Goal: Task Accomplishment & Management: Complete application form

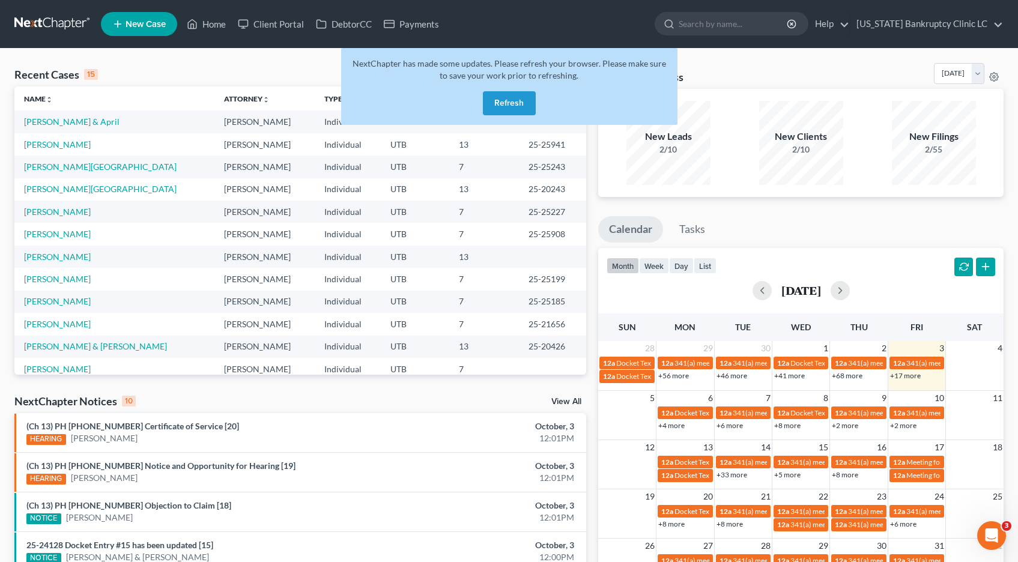
click at [499, 102] on button "Refresh" at bounding box center [509, 103] width 53 height 24
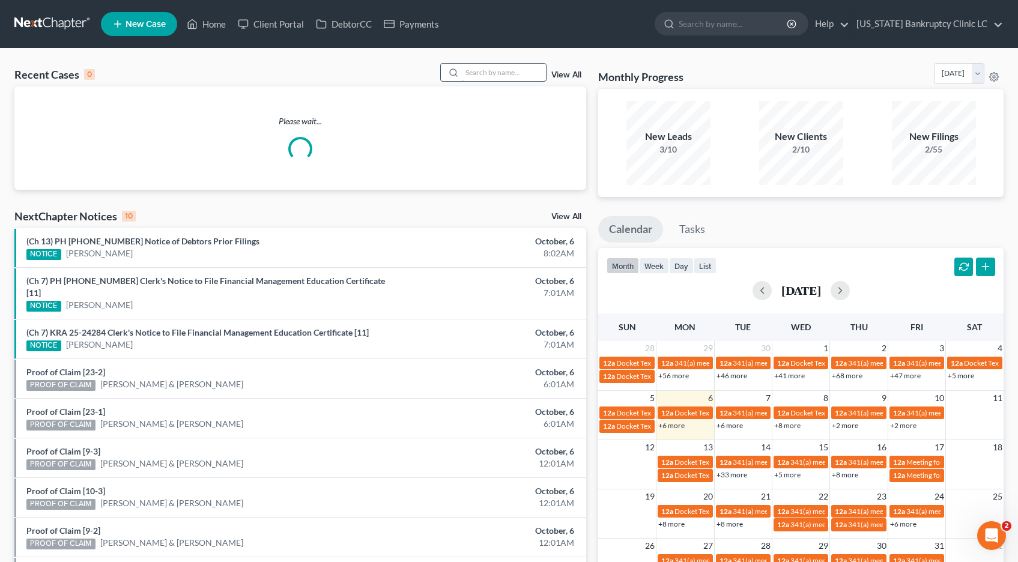
click at [489, 71] on input "search" at bounding box center [504, 72] width 84 height 17
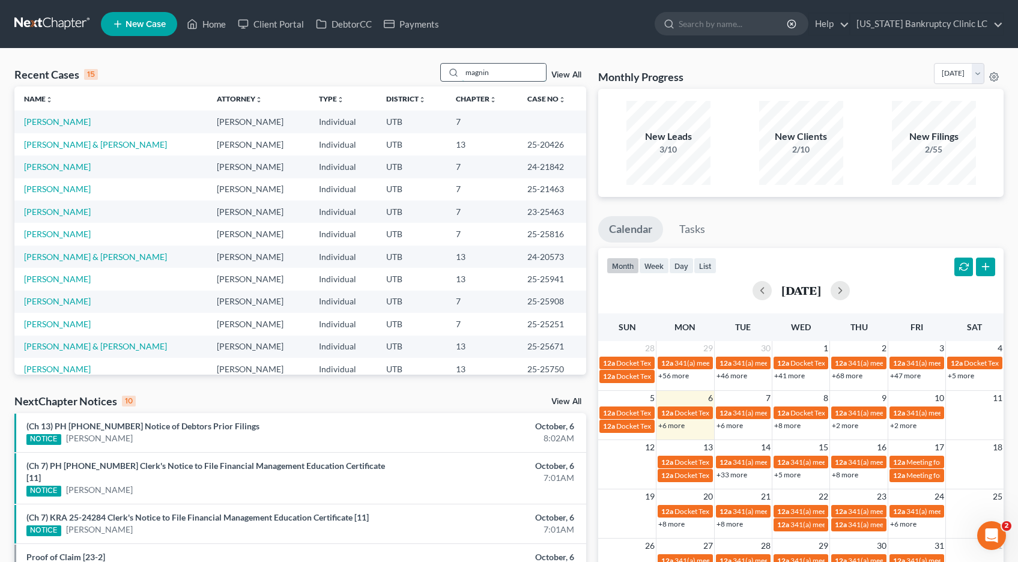
type input "magnin"
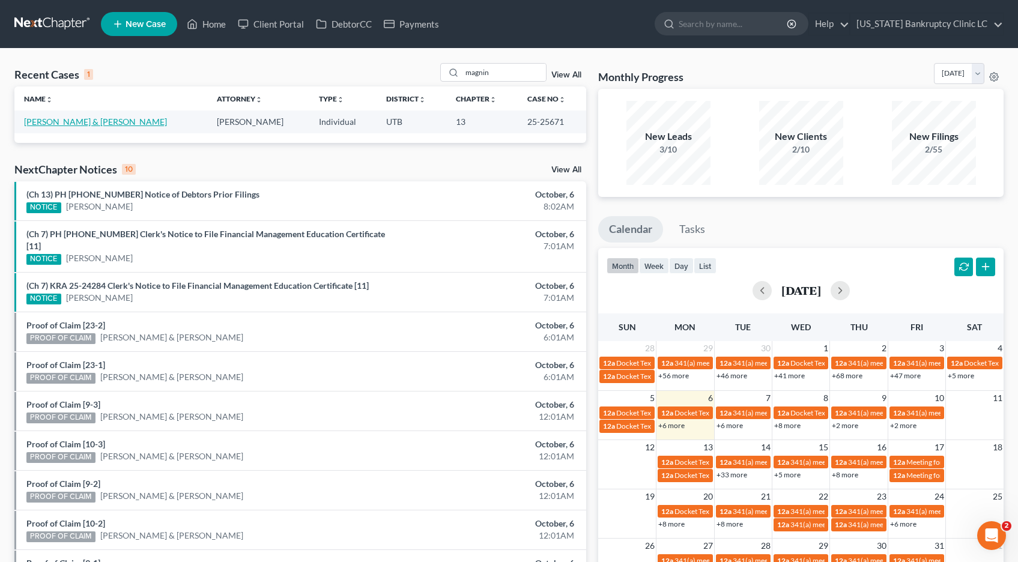
click at [81, 119] on link "[PERSON_NAME] & [PERSON_NAME]" at bounding box center [95, 122] width 143 height 10
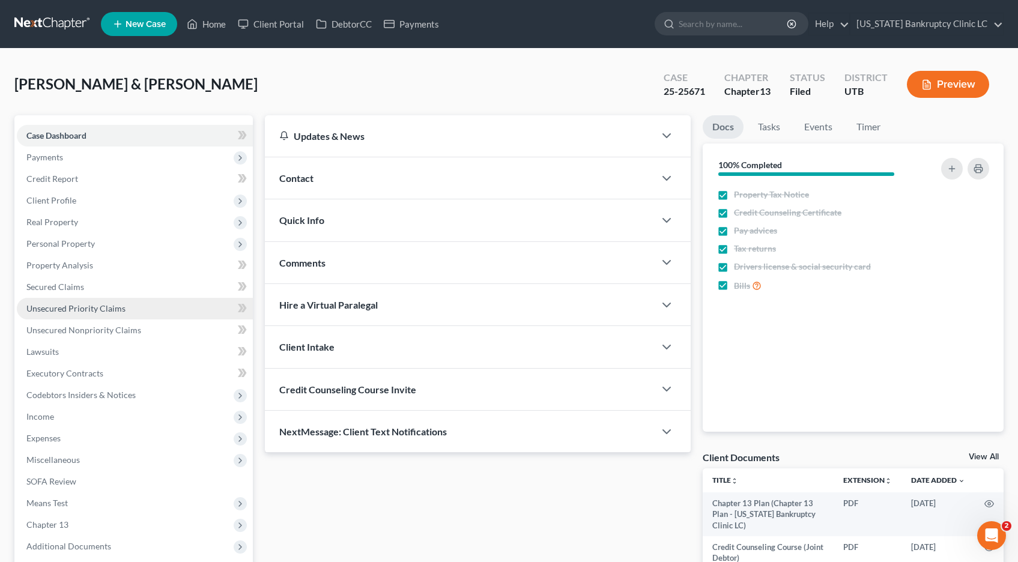
click at [55, 311] on span "Unsecured Priority Claims" at bounding box center [75, 308] width 99 height 10
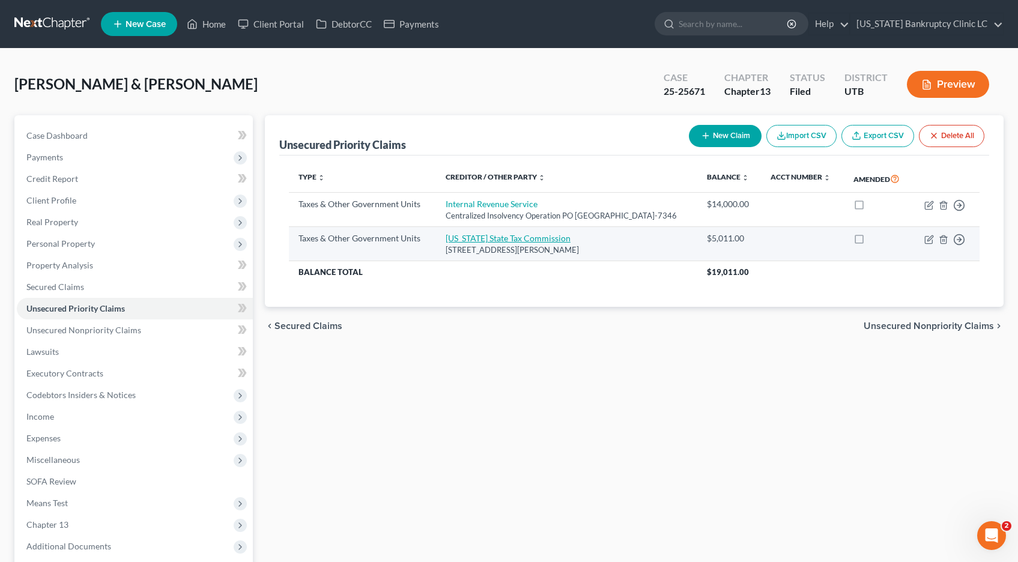
click at [467, 243] on link "[US_STATE] State Tax Commission" at bounding box center [508, 238] width 125 height 10
select select "2"
select select "46"
select select "2"
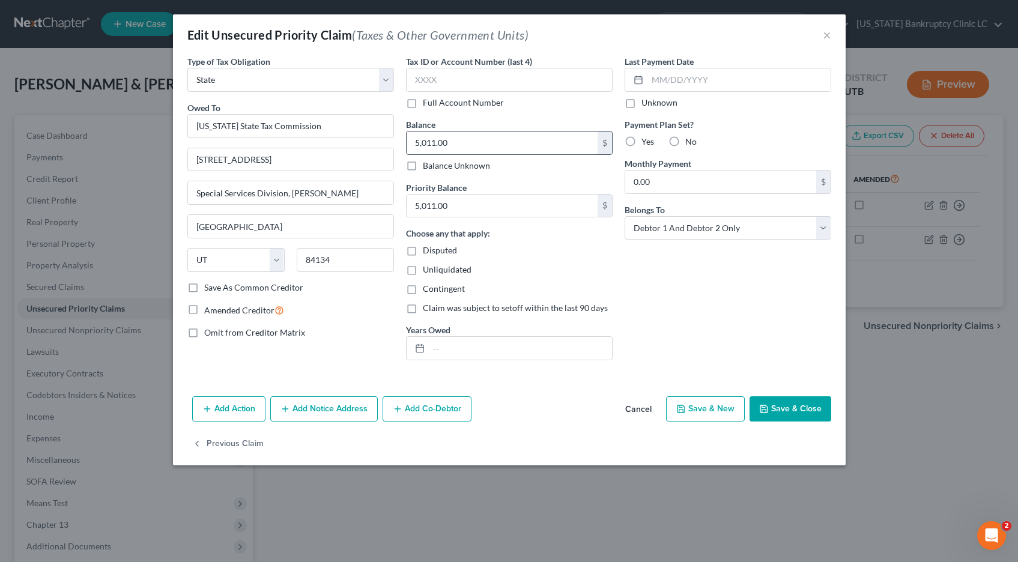
click at [466, 147] on input "5,011.00" at bounding box center [502, 143] width 191 height 23
type input "42,066.02"
type input "35,298.01"
click at [457, 141] on input "42,066.02" at bounding box center [502, 143] width 191 height 23
type input "41,123.39"
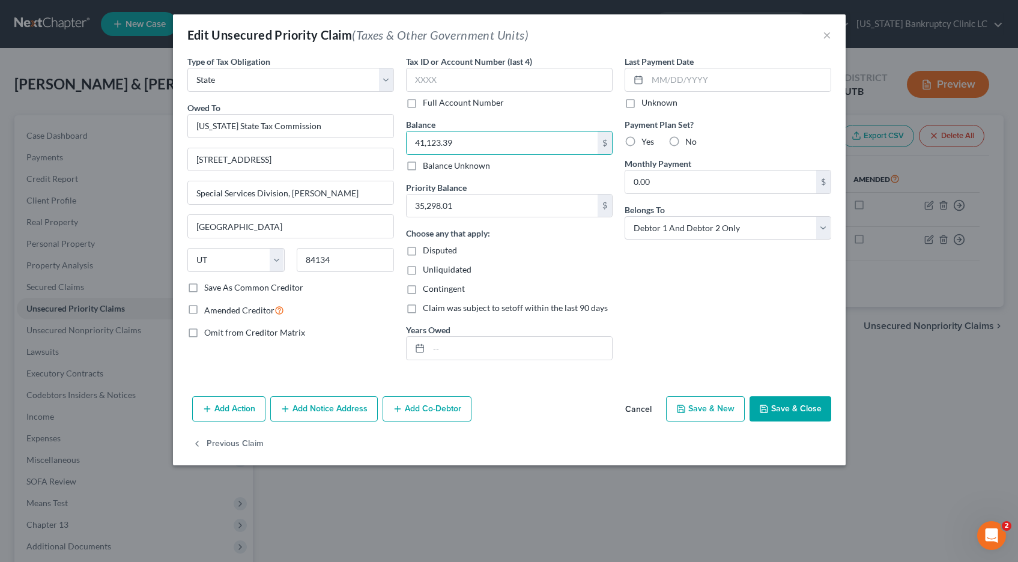
click at [423, 105] on label "Full Account Number" at bounding box center [463, 103] width 81 height 12
click at [428, 105] on input "Full Account Number" at bounding box center [432, 101] width 8 height 8
click at [422, 80] on input "text" at bounding box center [509, 80] width 207 height 24
type input "POC 8"
click at [795, 411] on button "Save & Close" at bounding box center [791, 408] width 82 height 25
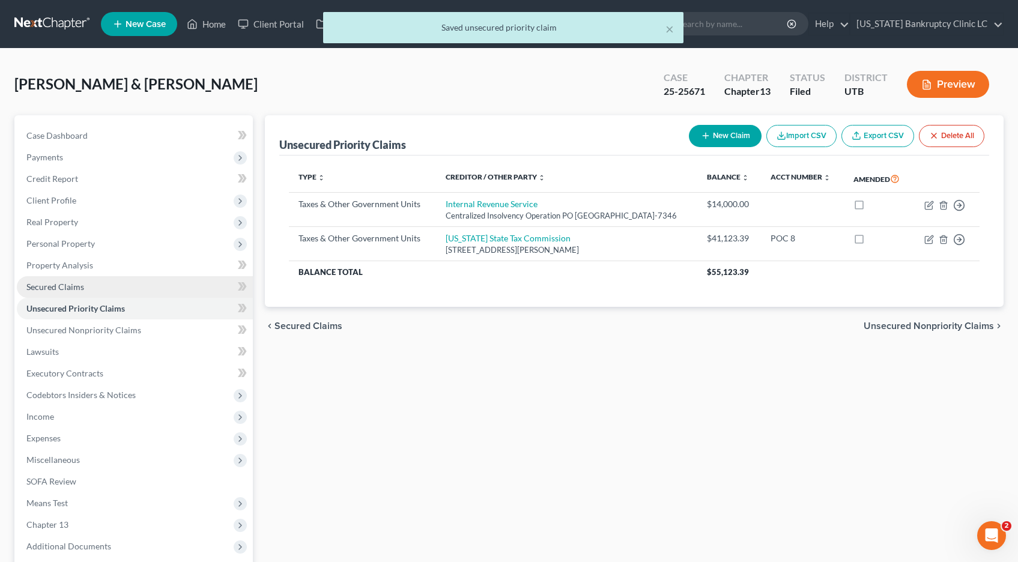
click at [71, 287] on span "Secured Claims" at bounding box center [55, 287] width 58 height 10
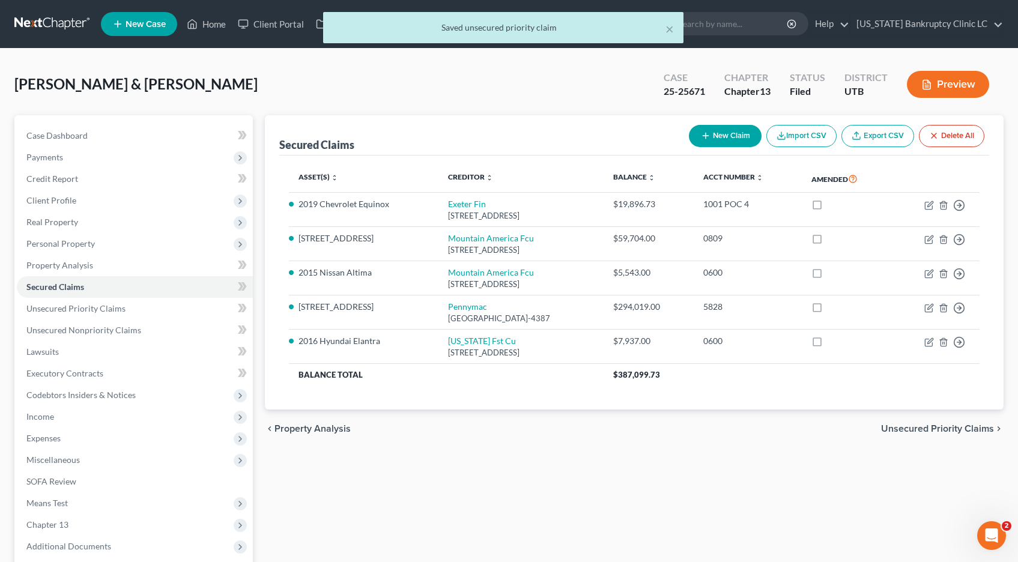
click at [735, 135] on button "New Claim" at bounding box center [725, 136] width 73 height 22
select select "2"
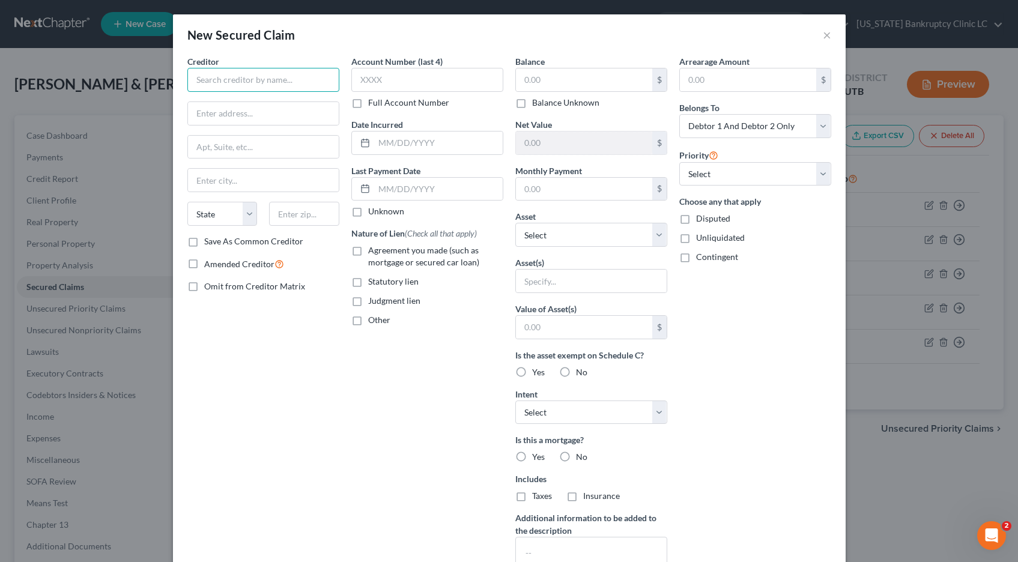
click at [252, 88] on input "text" at bounding box center [263, 80] width 152 height 24
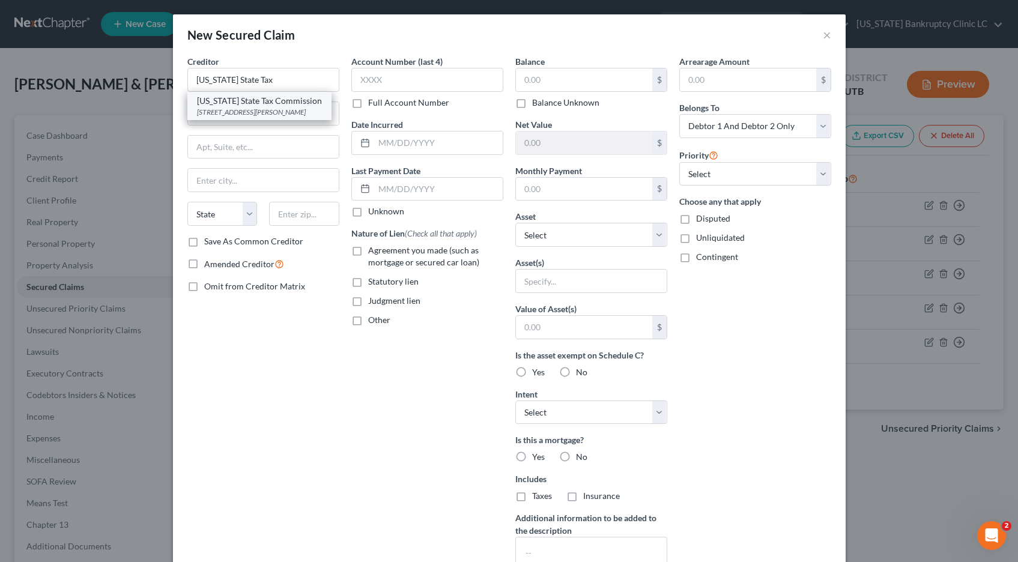
click at [272, 113] on div "[STREET_ADDRESS][PERSON_NAME]" at bounding box center [259, 112] width 125 height 10
type input "[US_STATE] State Tax Commission"
type input "[STREET_ADDRESS]"
type input "Special Services Division, [PERSON_NAME]"
type input "[GEOGRAPHIC_DATA]"
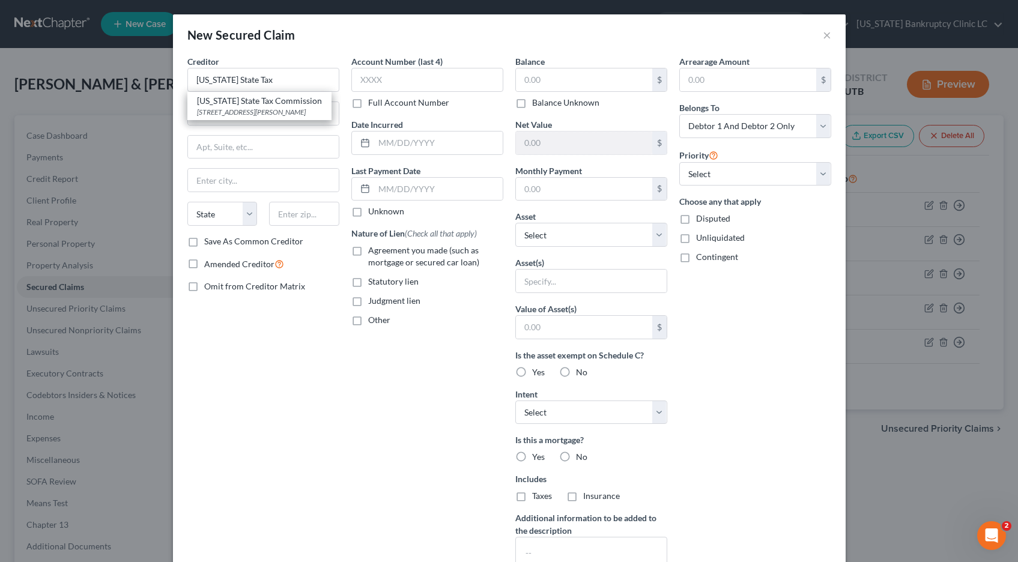
select select "46"
type input "84134"
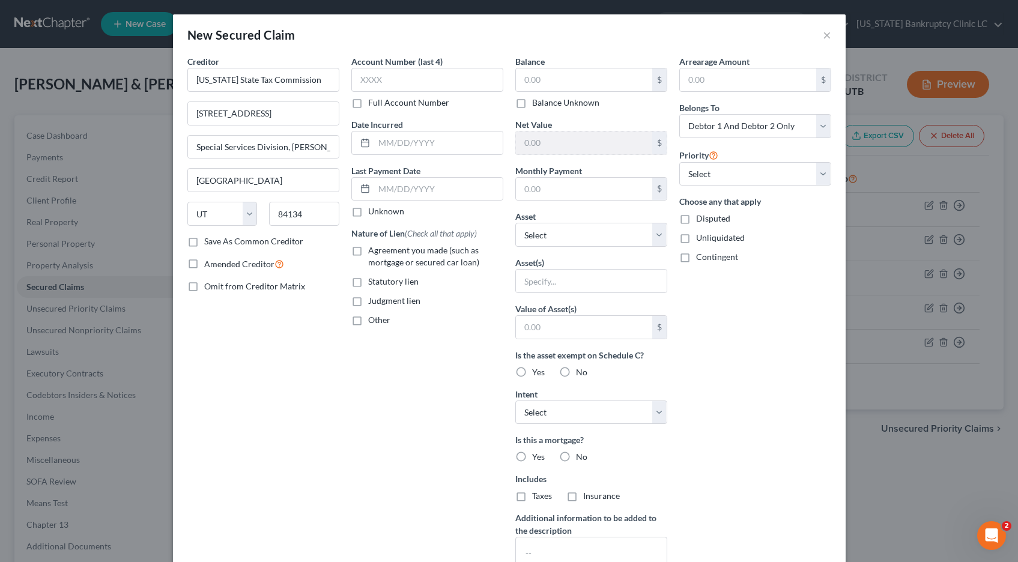
click at [368, 105] on label "Full Account Number" at bounding box center [408, 103] width 81 height 12
click at [373, 105] on input "Full Account Number" at bounding box center [377, 101] width 8 height 8
click at [368, 84] on input "text" at bounding box center [427, 80] width 152 height 24
type input "POC 8"
click at [368, 282] on label "Statutory lien" at bounding box center [393, 282] width 50 height 12
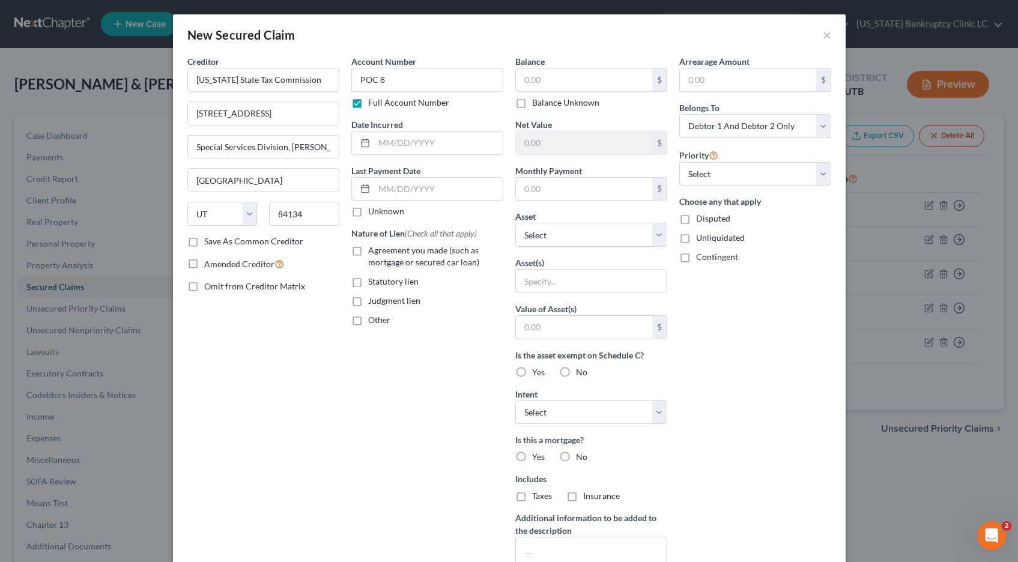
click at [373, 282] on input "Statutory lien" at bounding box center [377, 280] width 8 height 8
checkbox input "true"
click at [545, 77] on input "text" at bounding box center [584, 79] width 136 height 23
type input "942.63"
select select "0"
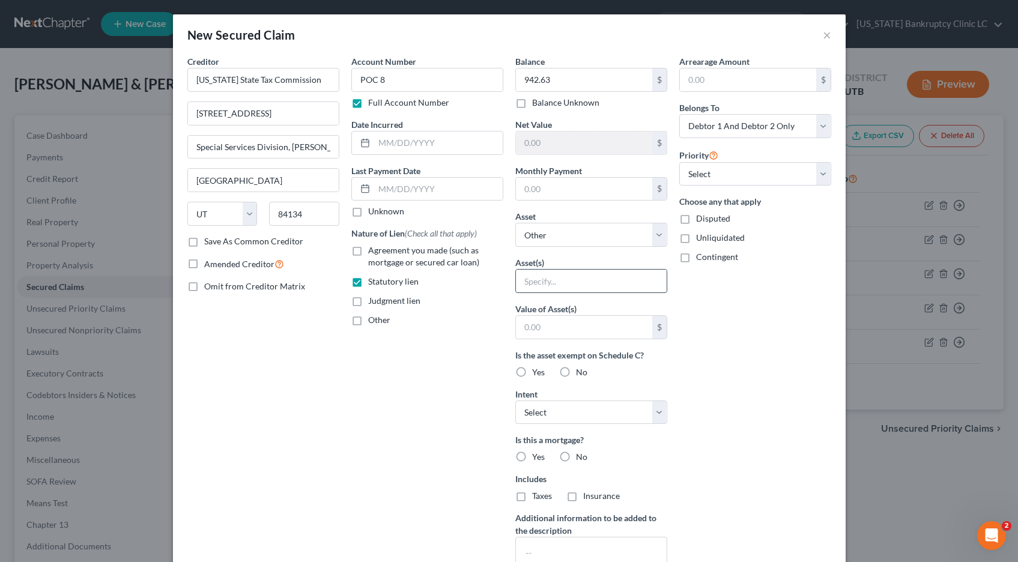
click at [584, 284] on input "text" at bounding box center [591, 281] width 151 height 23
type input "All Property"
type input "942.63"
click at [576, 372] on label "No" at bounding box center [581, 372] width 11 height 12
click at [581, 372] on input "No" at bounding box center [585, 370] width 8 height 8
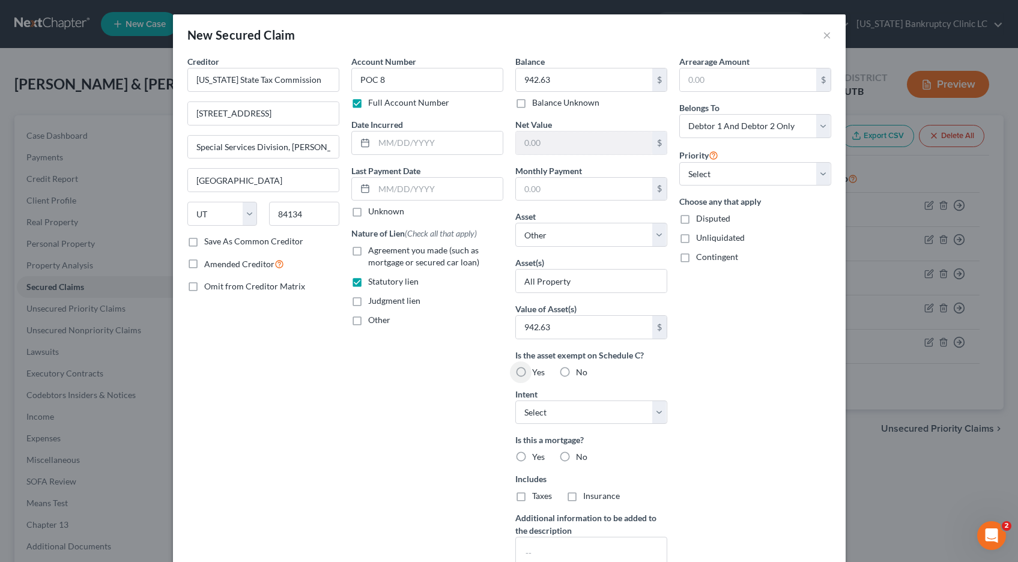
radio input "true"
click at [576, 457] on label "No" at bounding box center [581, 457] width 11 height 12
click at [581, 457] on input "No" at bounding box center [585, 455] width 8 height 8
radio input "true"
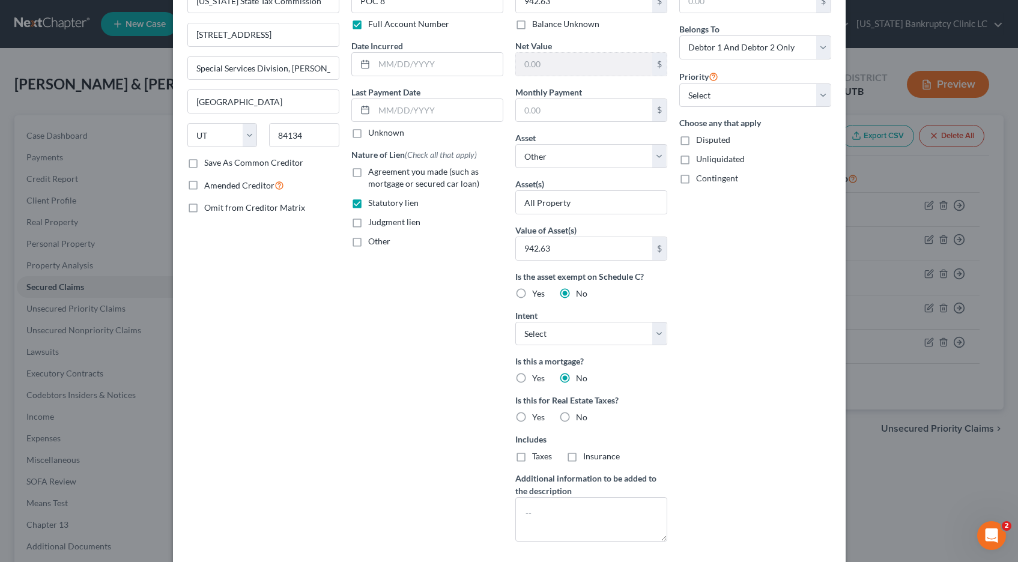
scroll to position [144, 0]
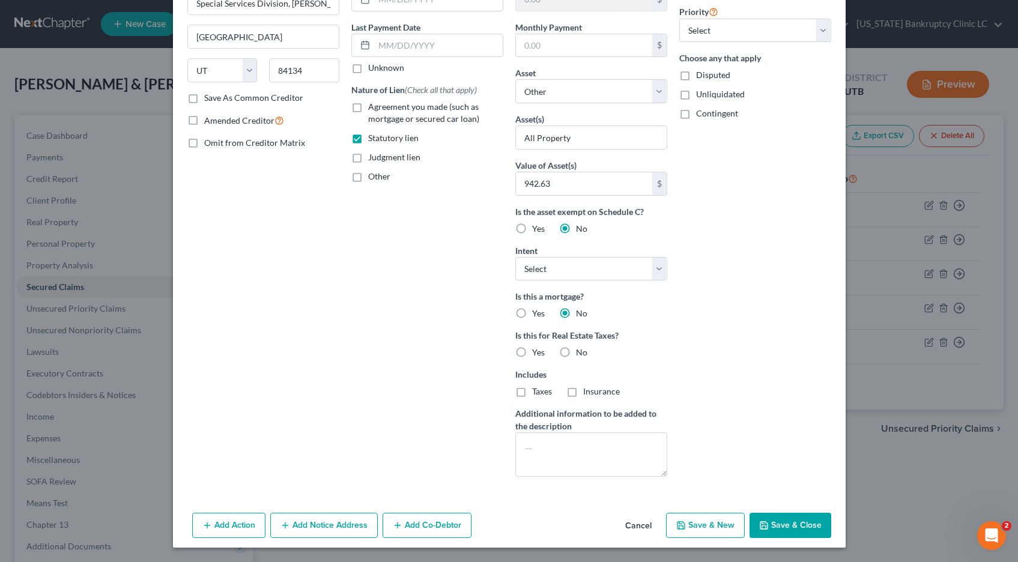
click at [780, 525] on button "Save & Close" at bounding box center [791, 525] width 82 height 25
select select
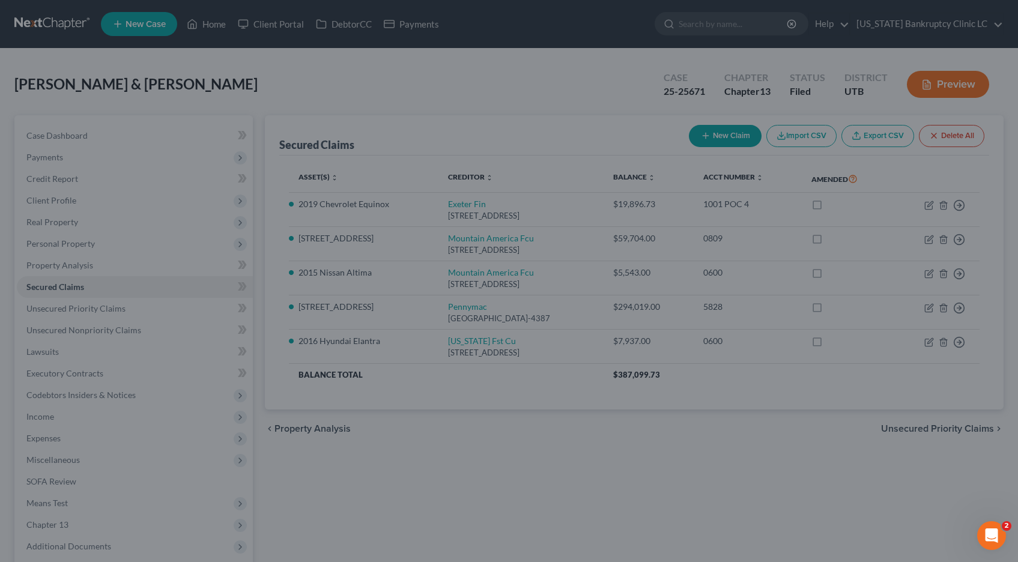
scroll to position [13, 0]
type input "942.63"
type input "0.00"
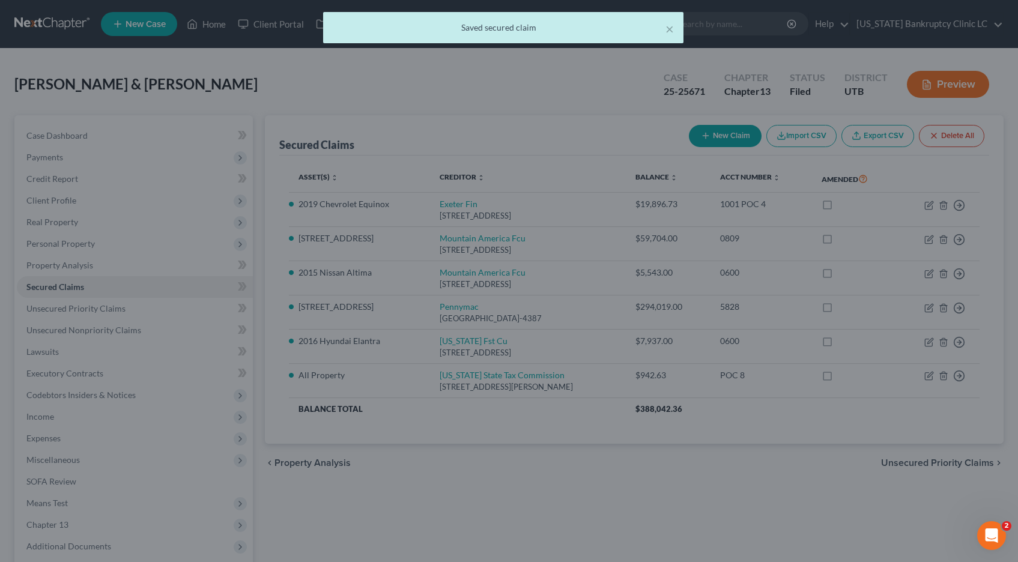
scroll to position [0, 0]
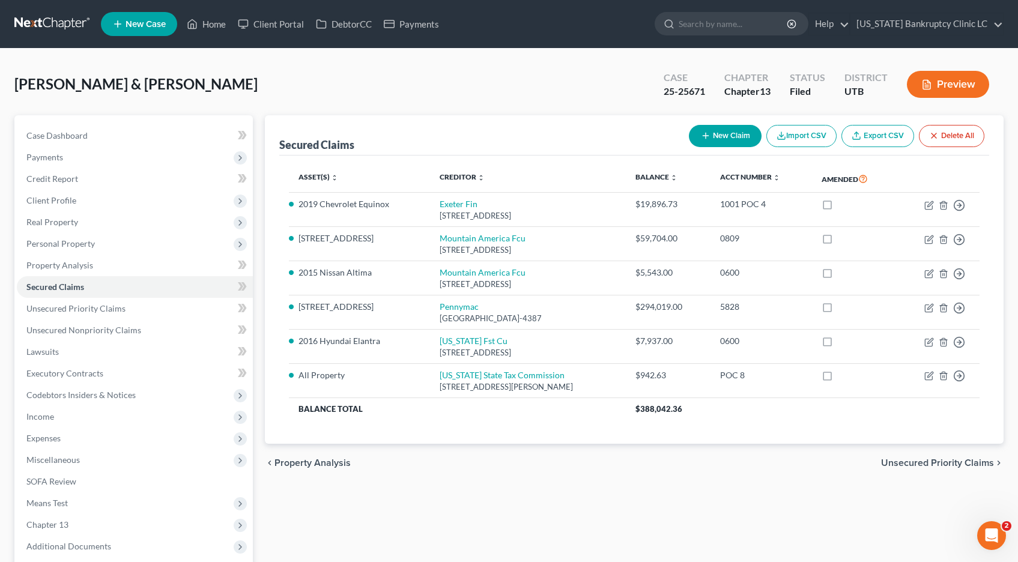
click at [47, 24] on link at bounding box center [52, 24] width 77 height 22
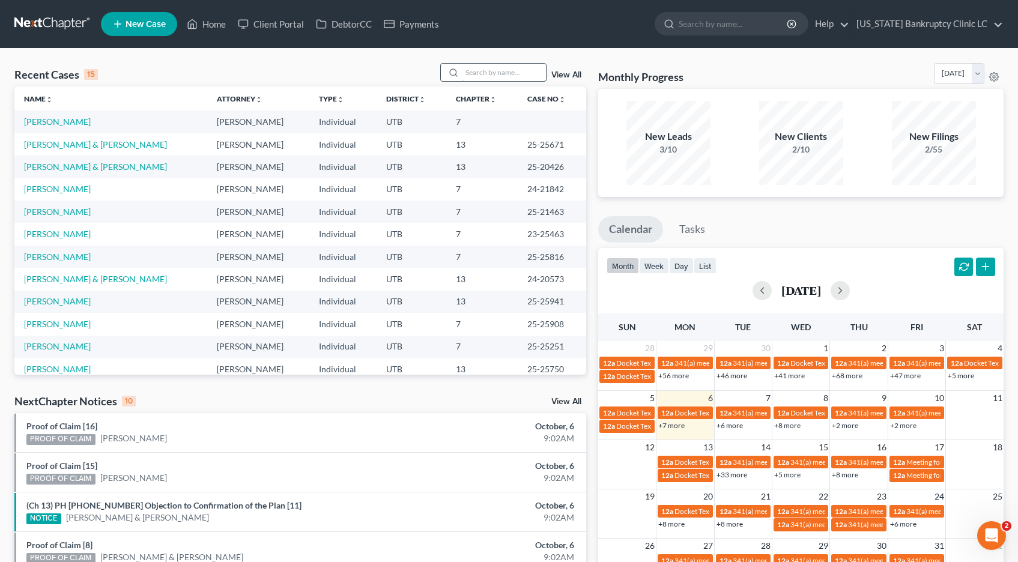
click at [501, 68] on input "search" at bounding box center [504, 72] width 84 height 17
type input "[PERSON_NAME]"
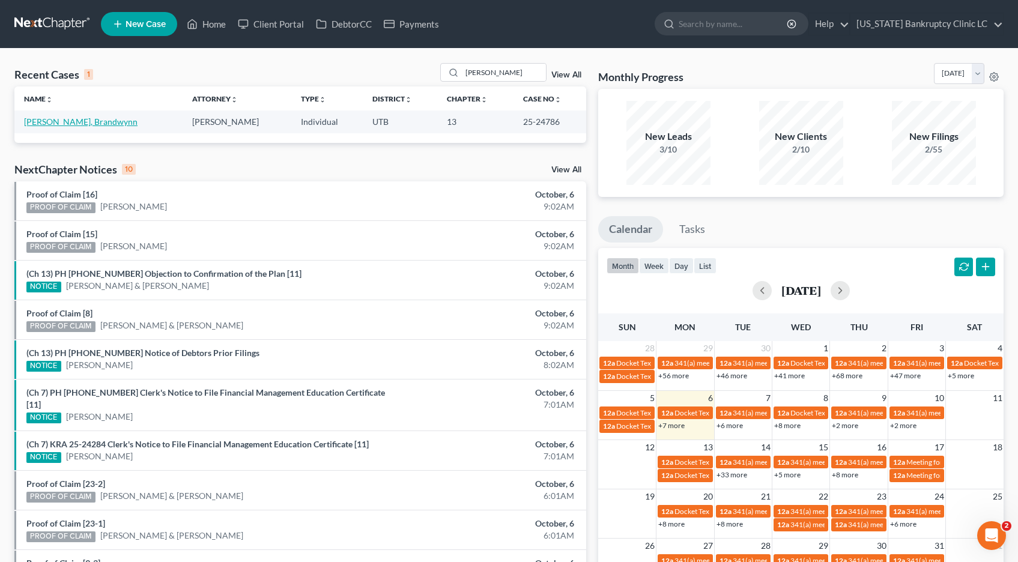
click at [52, 124] on link "[PERSON_NAME], Brandwynn" at bounding box center [81, 122] width 114 height 10
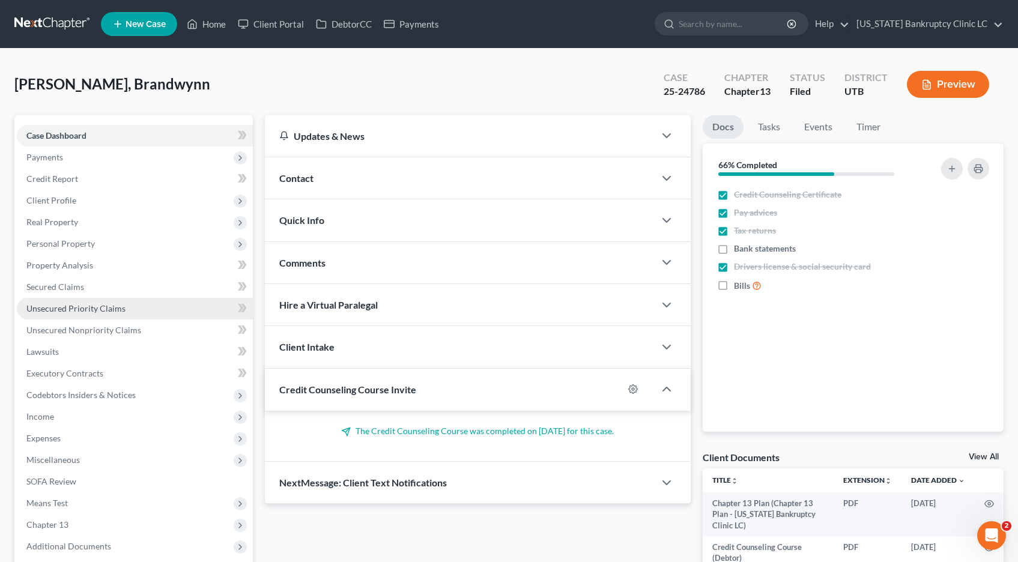
click at [111, 312] on span "Unsecured Priority Claims" at bounding box center [75, 308] width 99 height 10
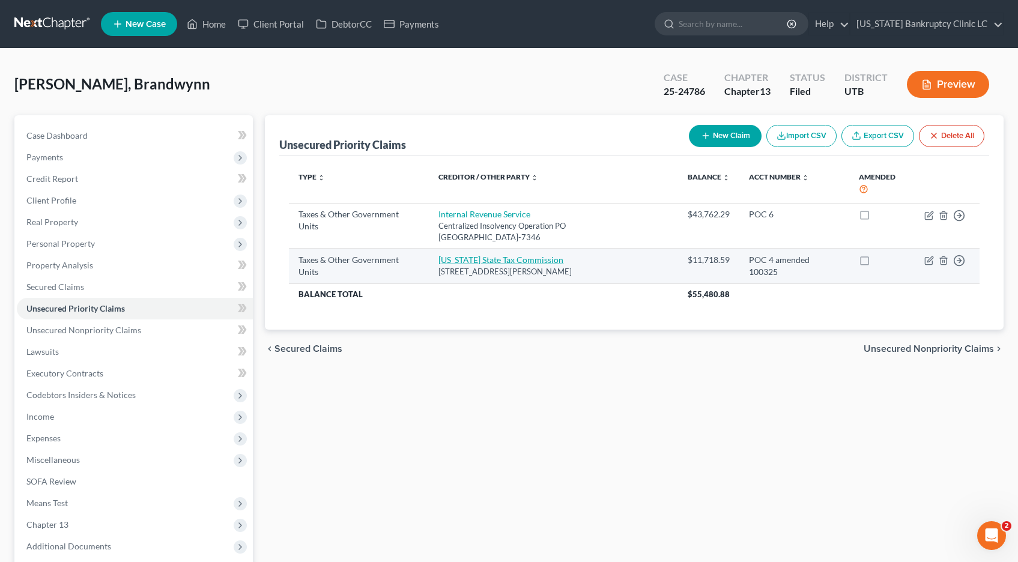
click at [497, 262] on link "[US_STATE] State Tax Commission" at bounding box center [501, 260] width 125 height 10
select select "2"
select select "46"
select select "0"
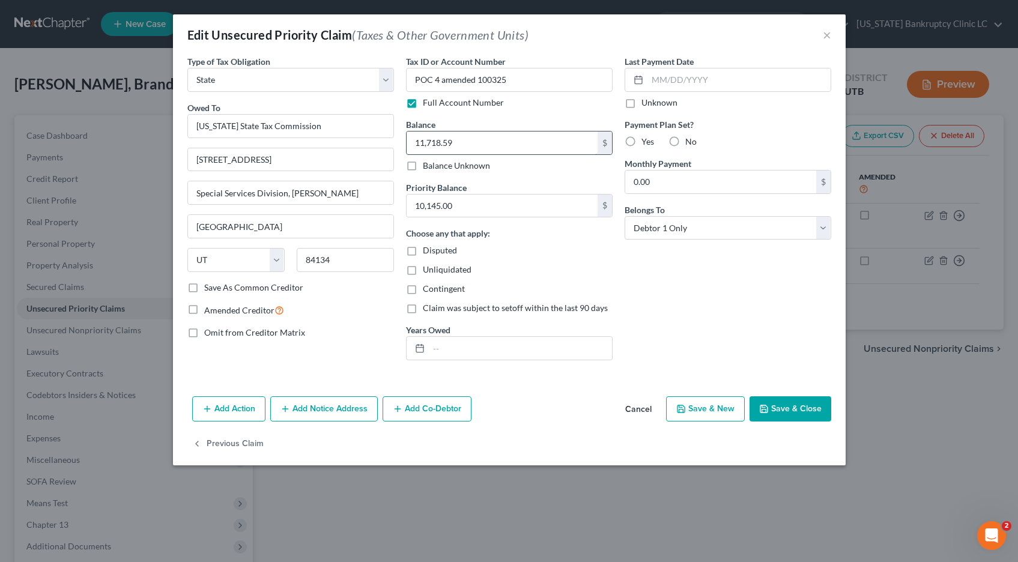
click at [476, 136] on input "11,718.59" at bounding box center [502, 143] width 191 height 23
type input "14,479.46"
type input "12,487.27"
click at [785, 410] on button "Save & Close" at bounding box center [791, 408] width 82 height 25
